Goal: Find specific page/section: Find specific page/section

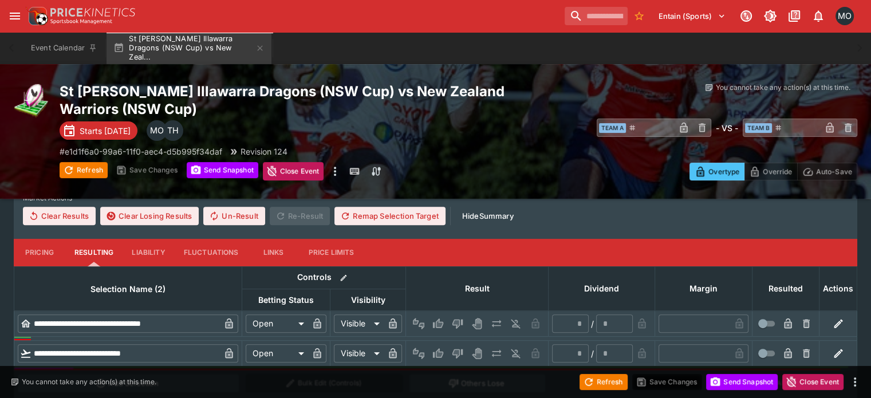
scroll to position [392, 0]
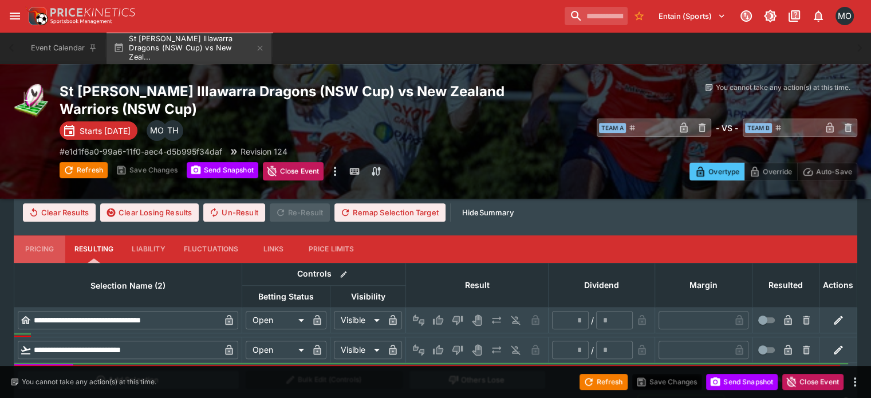
click at [50, 235] on button "Pricing" at bounding box center [40, 248] width 52 height 27
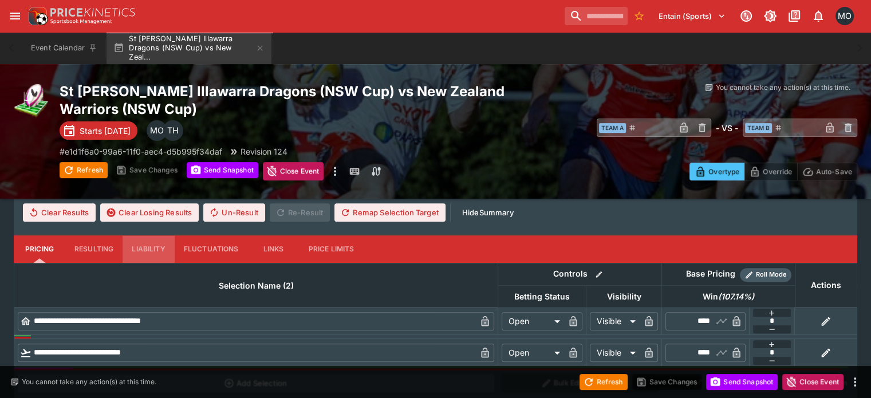
click at [156, 235] on button "Liability" at bounding box center [148, 248] width 52 height 27
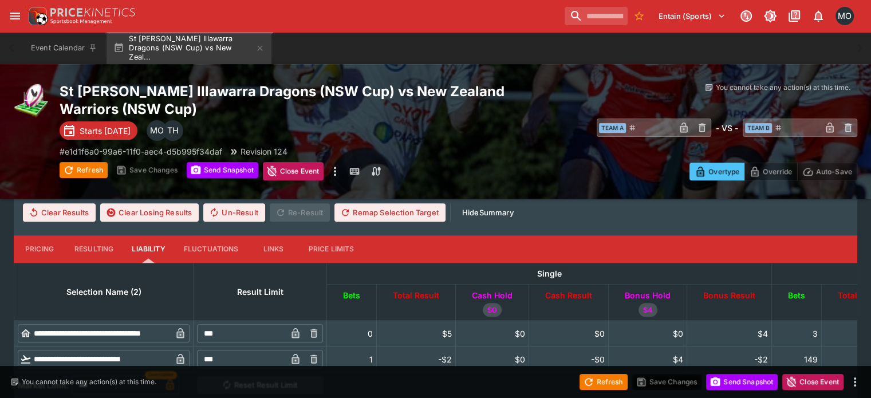
click at [57, 235] on button "Pricing" at bounding box center [40, 248] width 52 height 27
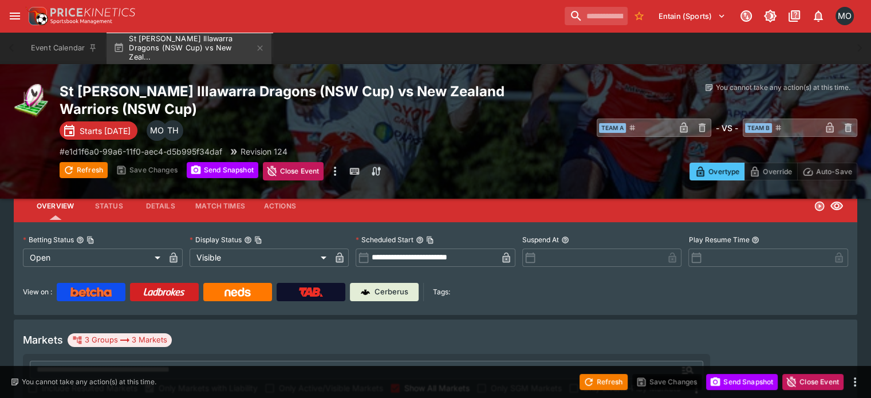
scroll to position [0, 0]
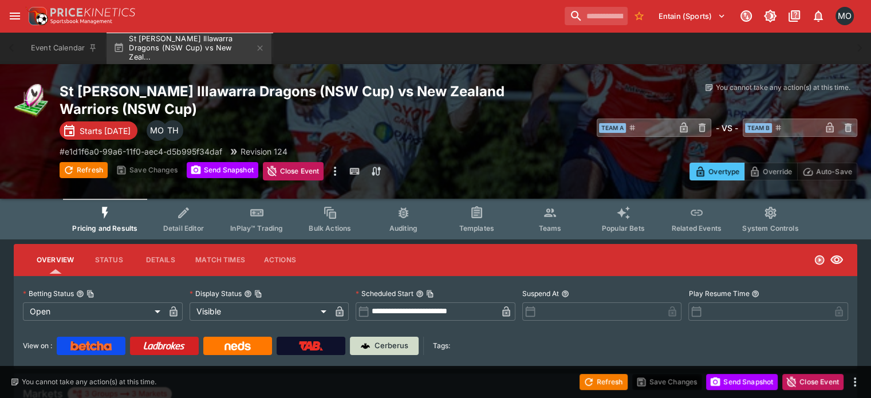
click at [370, 345] on img at bounding box center [365, 345] width 9 height 9
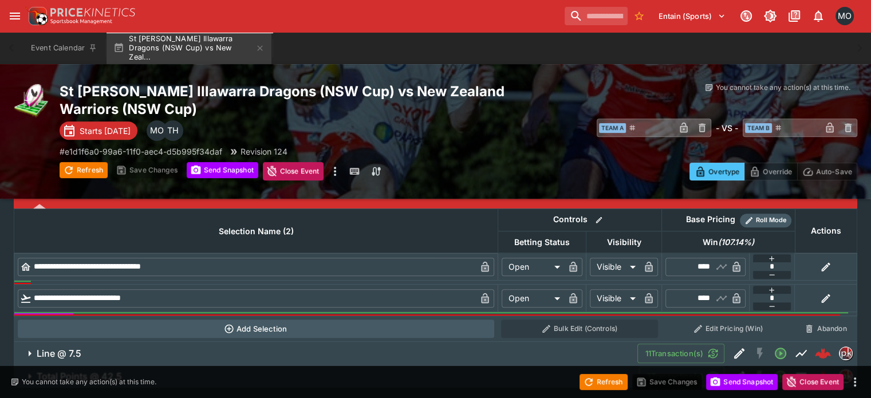
scroll to position [445, 0]
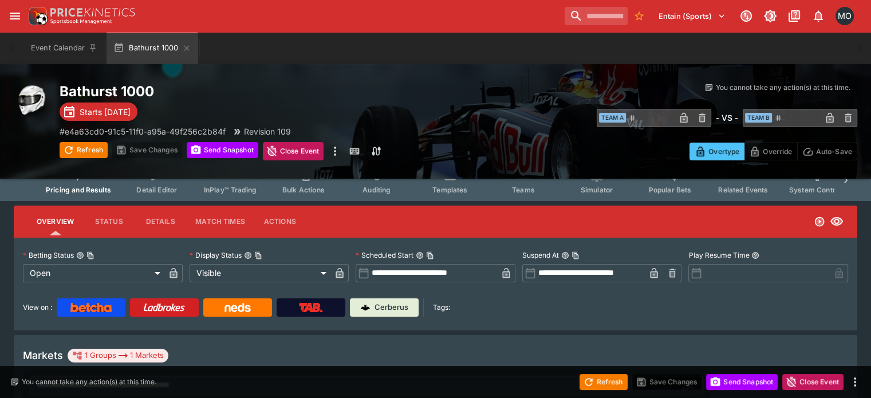
scroll to position [17, 0]
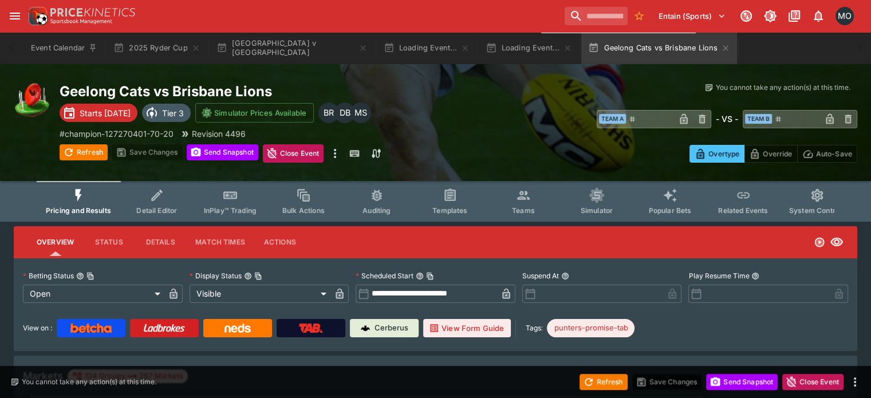
type input "**********"
type input "*******"
type input "**********"
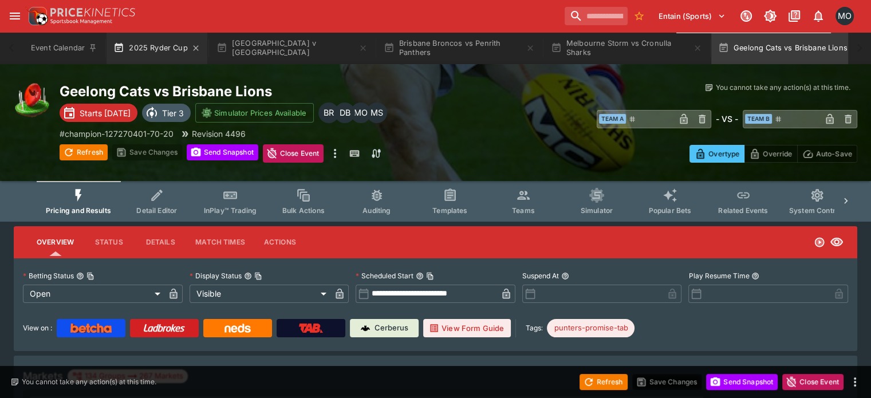
click at [155, 47] on button "2025 Ryder Cup" at bounding box center [156, 48] width 100 height 32
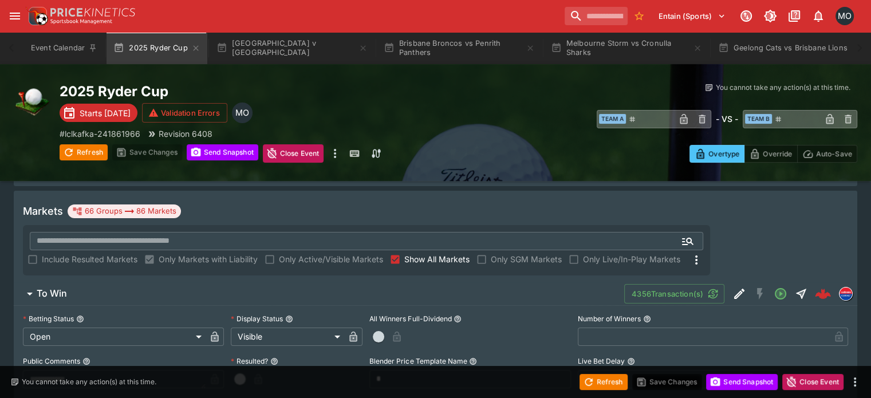
scroll to position [151, 0]
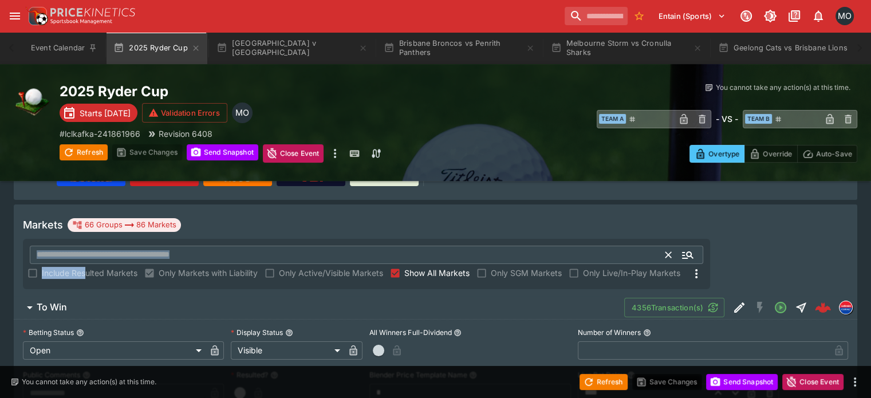
drag, startPoint x: 257, startPoint y: 240, endPoint x: 317, endPoint y: 222, distance: 62.8
click at [317, 239] on div "​ Include Resulted Markets Only Markets with Liability Only Active/Visible Mark…" at bounding box center [366, 264] width 687 height 50
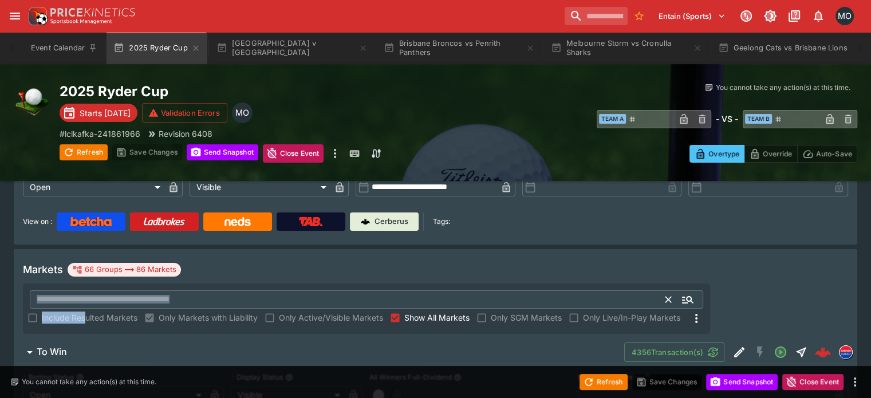
scroll to position [105, 0]
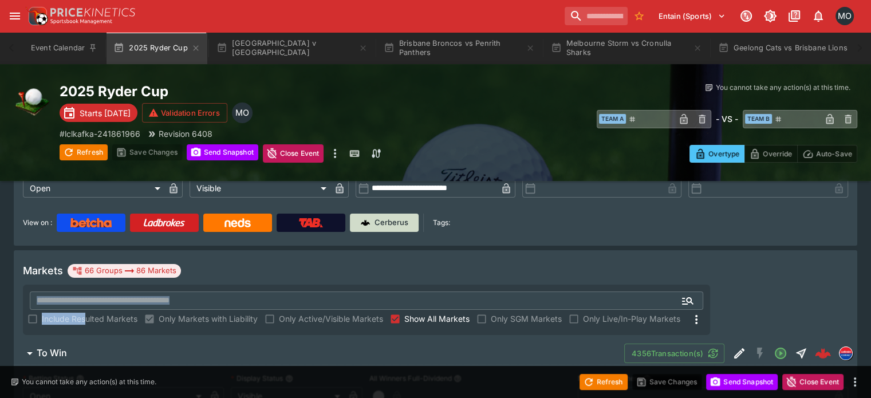
click at [392, 230] on link "Cerberus" at bounding box center [384, 222] width 69 height 18
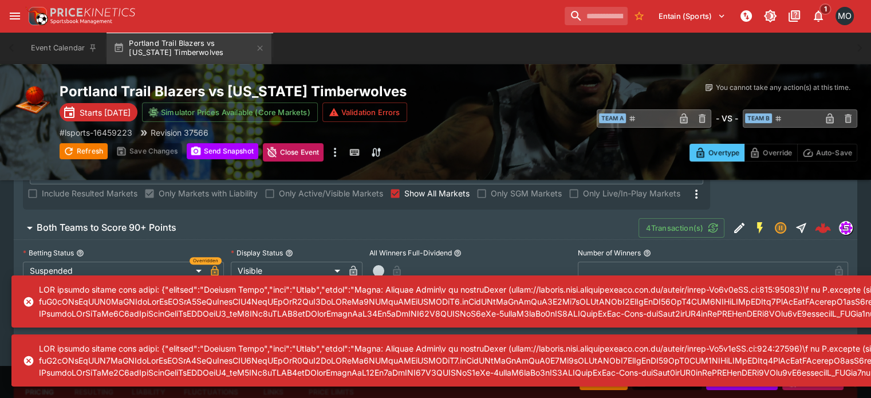
scroll to position [230, 0]
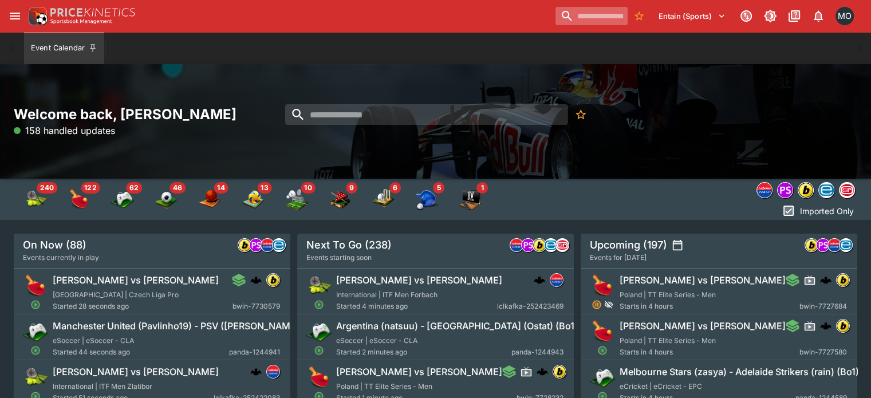
click at [593, 21] on input "search" at bounding box center [591, 16] width 72 height 18
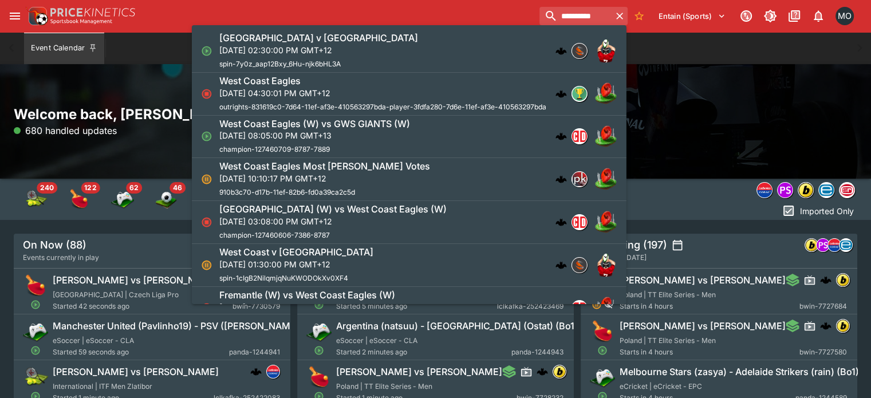
type input "**********"
click at [435, 53] on div "[GEOGRAPHIC_DATA] v [GEOGRAPHIC_DATA][DATE] 02:30:00 PM GMT+12 spin-7y0z_aap12B…" at bounding box center [403, 51] width 368 height 38
